Goal: Task Accomplishment & Management: Use online tool/utility

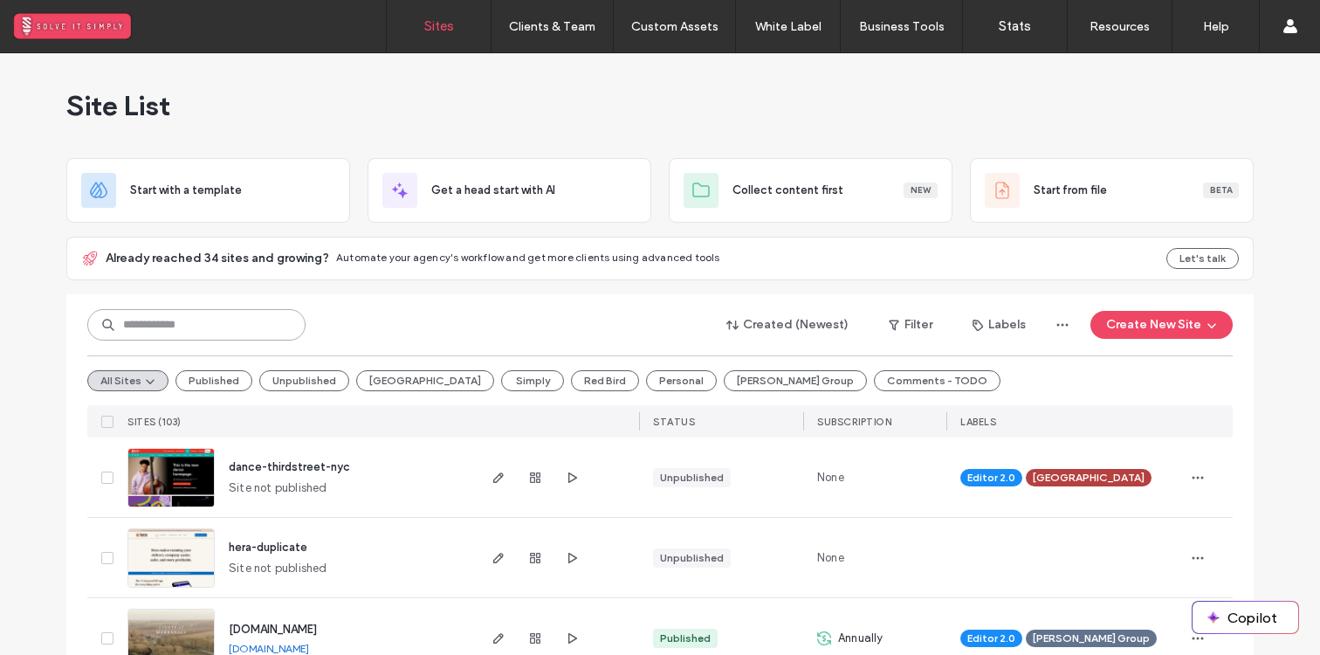
click at [197, 320] on input at bounding box center [196, 324] width 218 height 31
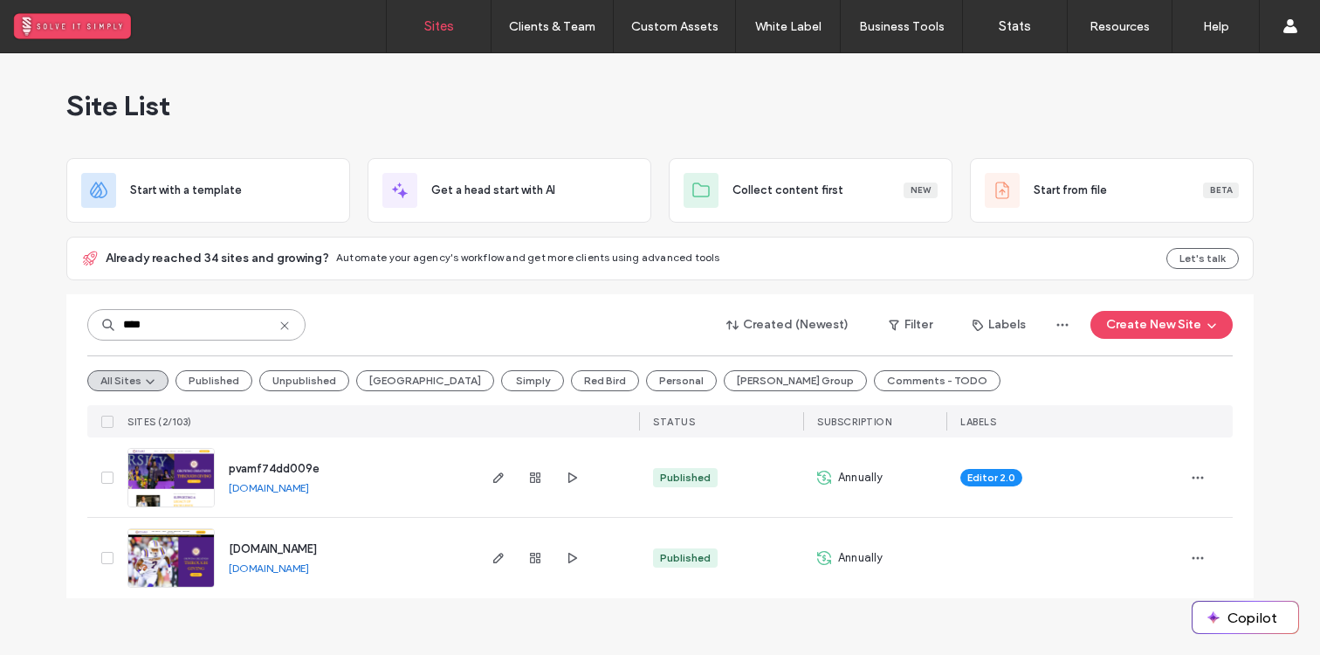
type input "****"
click at [272, 554] on span "[DOMAIN_NAME]" at bounding box center [273, 548] width 88 height 13
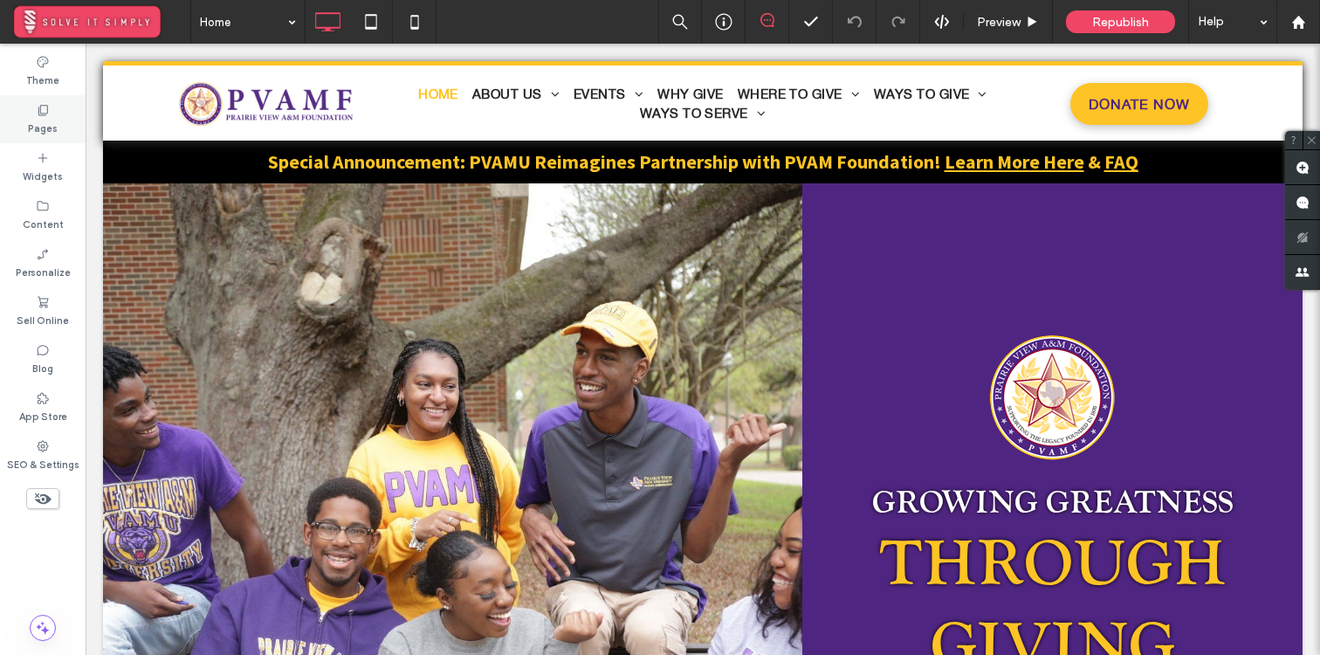
click at [44, 120] on label "Pages" at bounding box center [43, 126] width 30 height 19
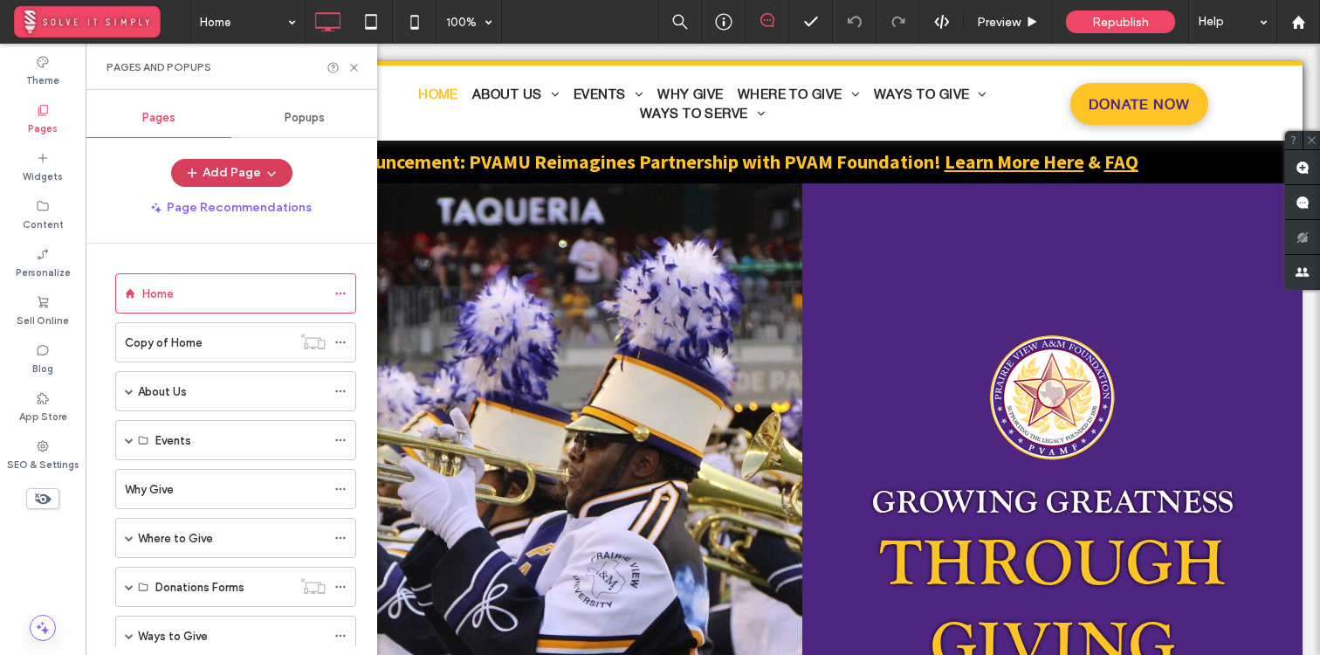
click at [265, 170] on icon "button" at bounding box center [272, 173] width 14 height 14
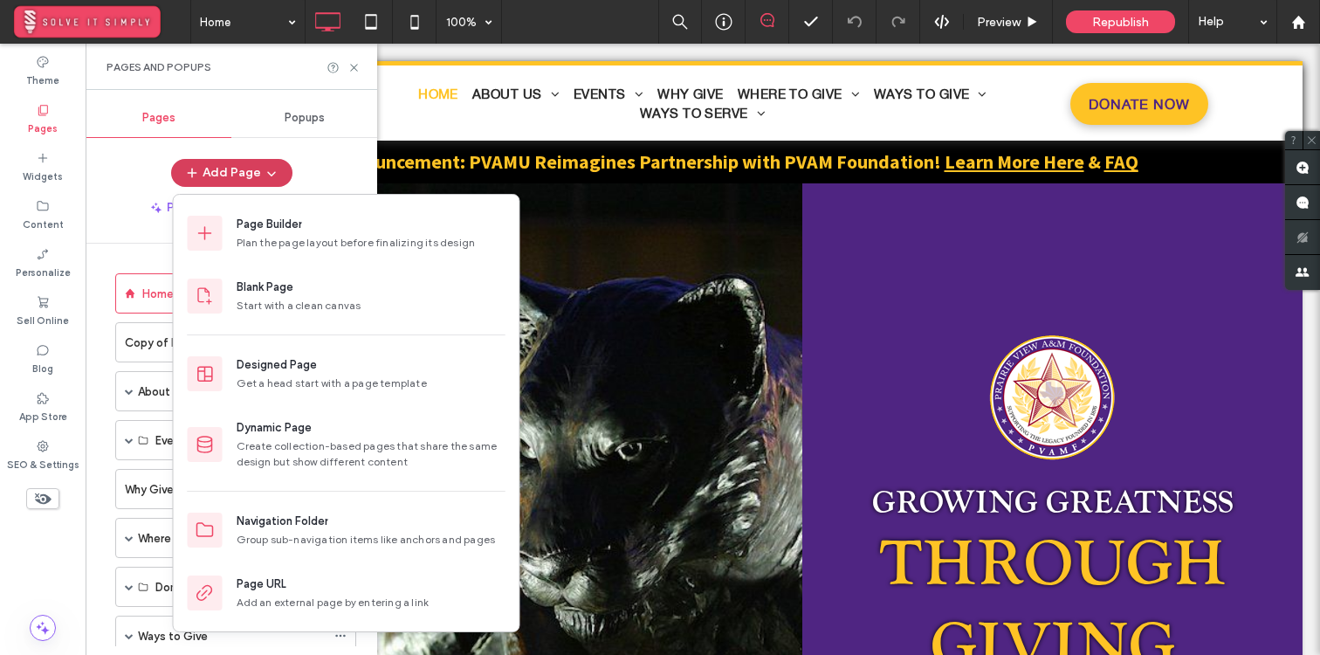
click at [272, 165] on span "button" at bounding box center [269, 173] width 17 height 26
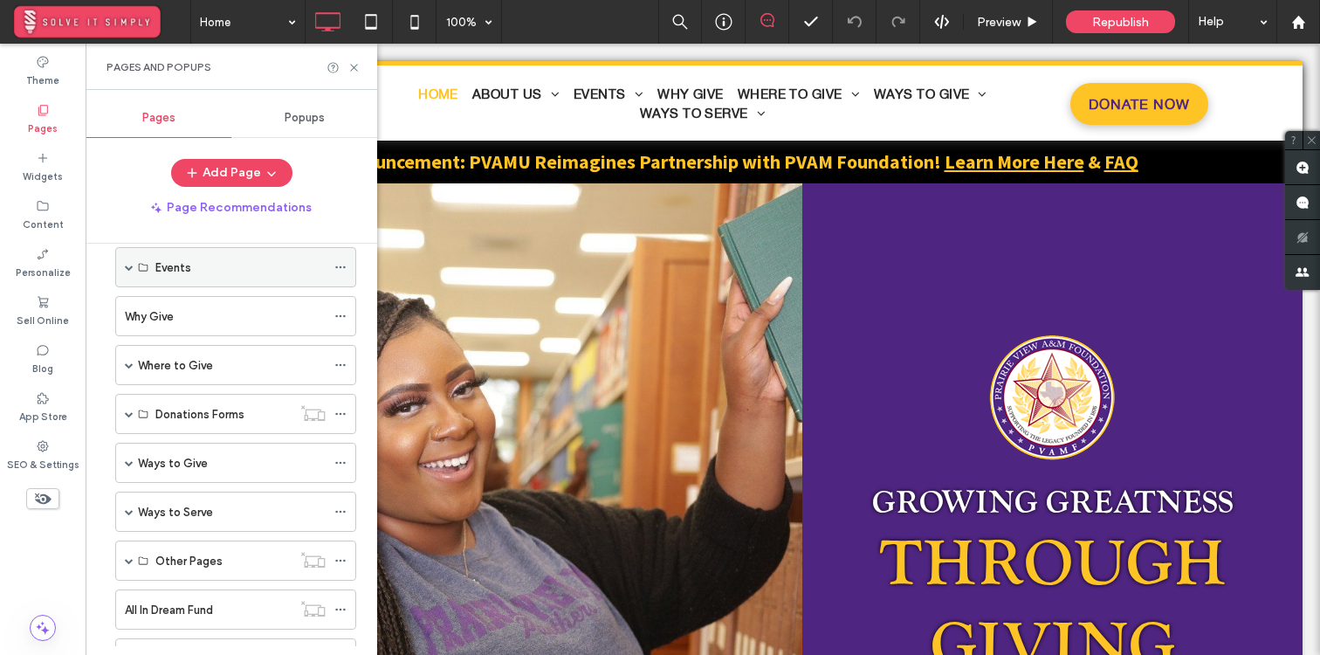
scroll to position [175, 0]
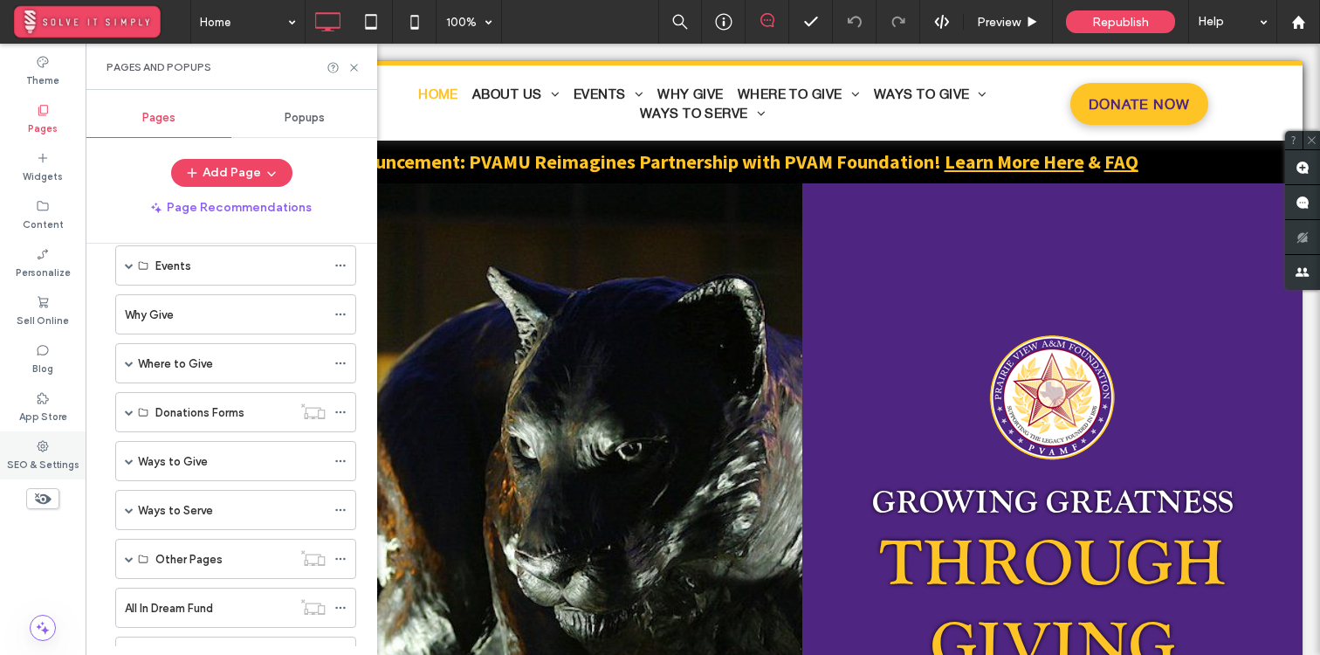
click at [43, 448] on icon at bounding box center [43, 446] width 14 height 14
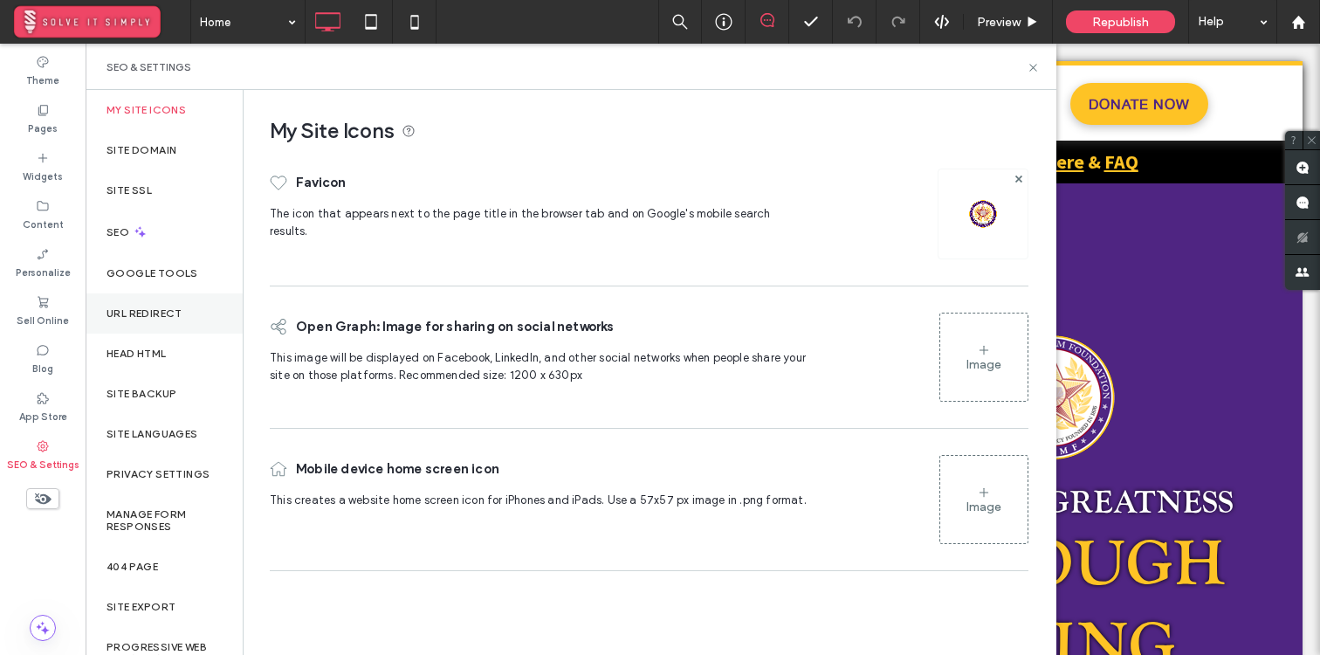
click at [162, 314] on label "URL Redirect" at bounding box center [145, 313] width 76 height 12
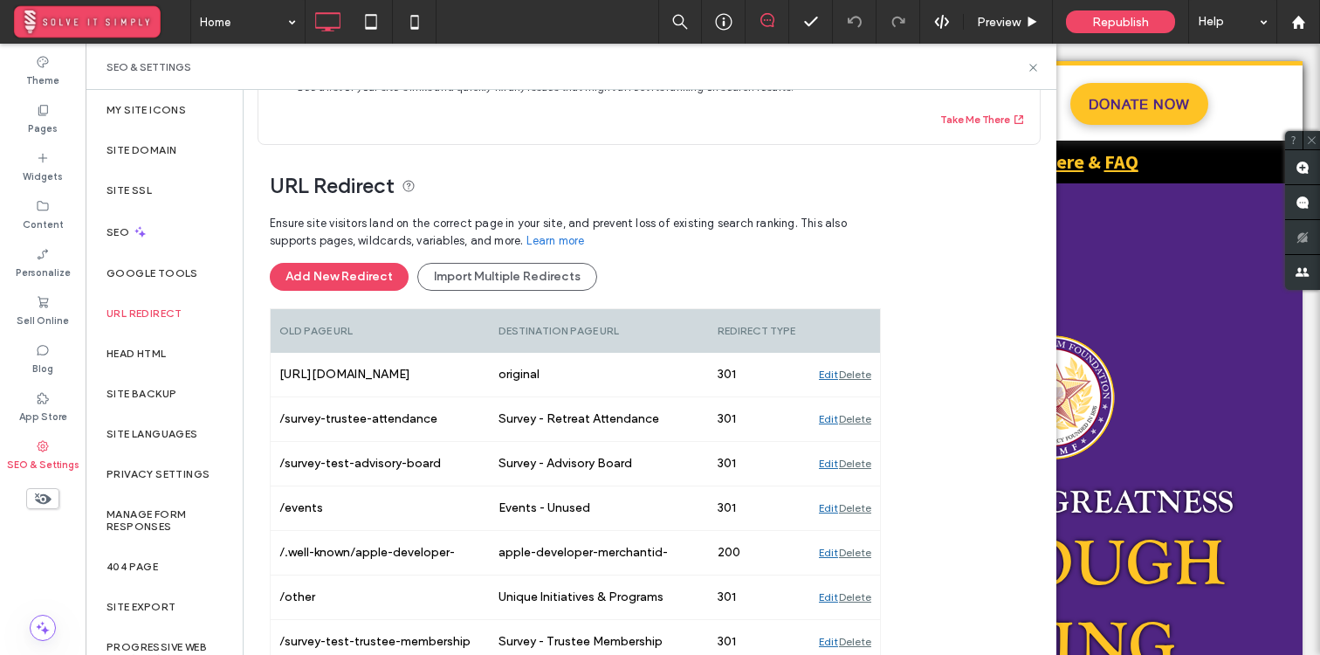
scroll to position [0, 0]
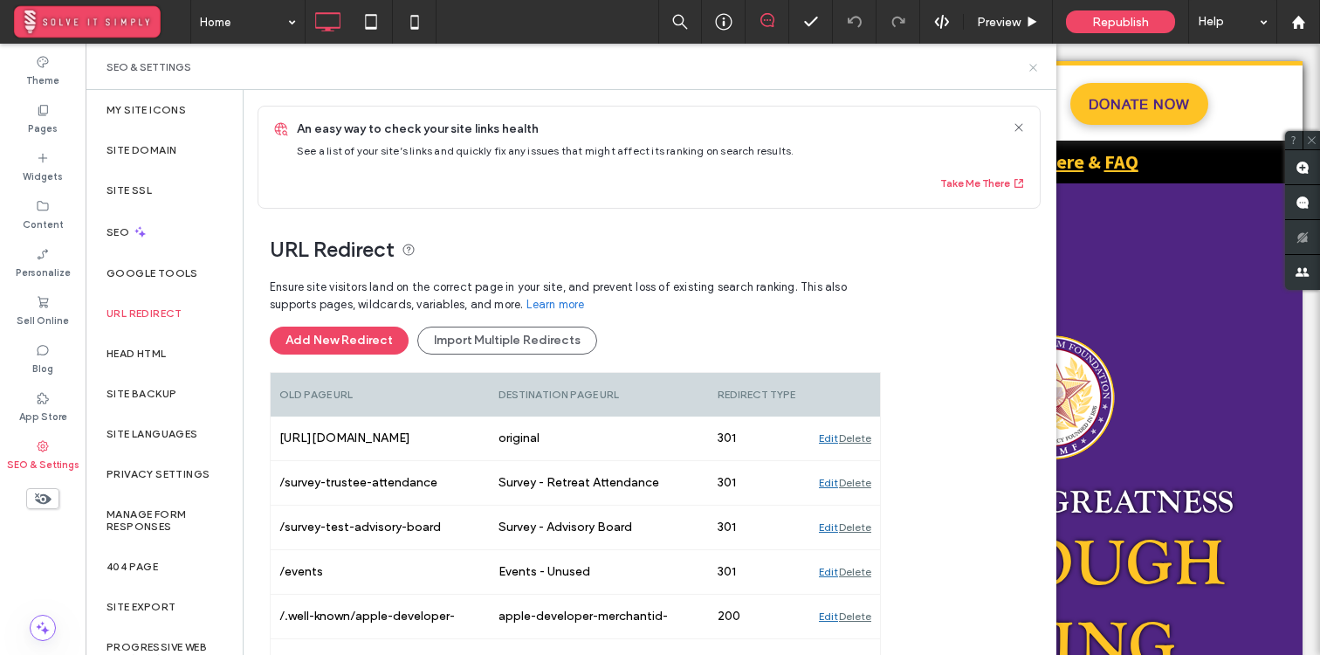
click at [1034, 63] on icon at bounding box center [1033, 67] width 13 height 13
